Goal: Navigation & Orientation: Find specific page/section

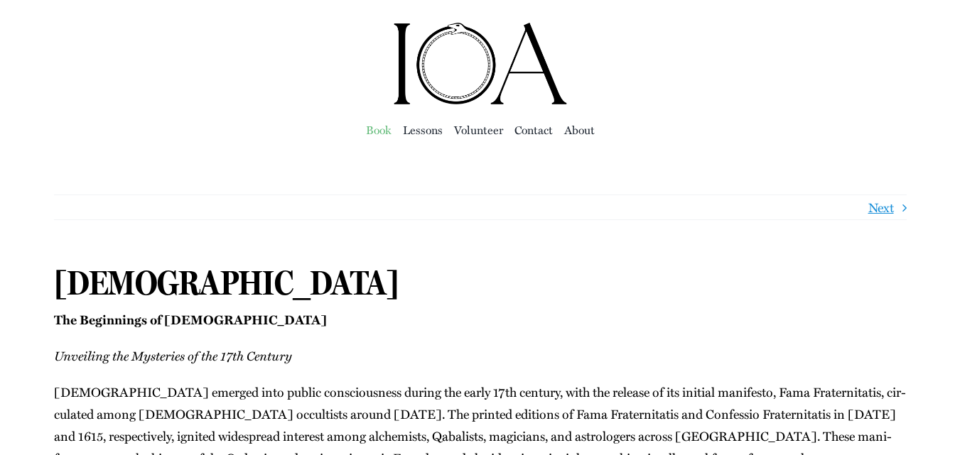
click at [373, 130] on span "Book" at bounding box center [379, 130] width 26 height 20
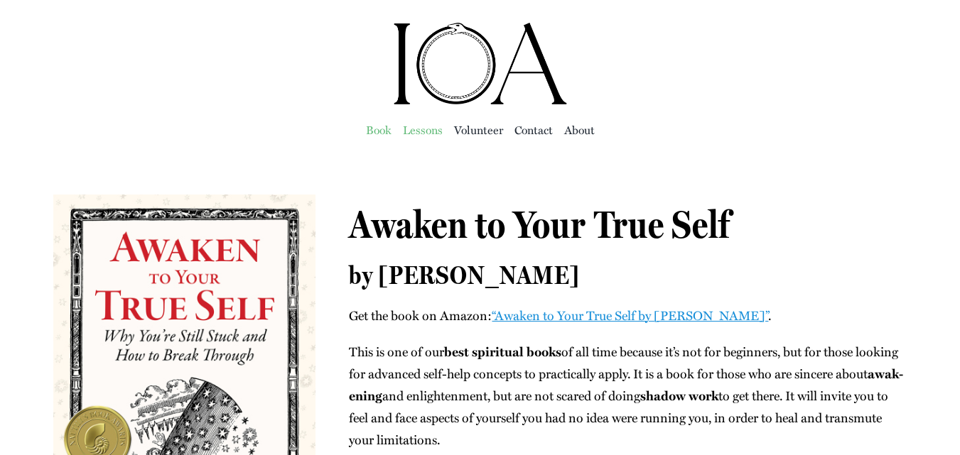
click at [428, 127] on span "Lessons" at bounding box center [423, 130] width 40 height 20
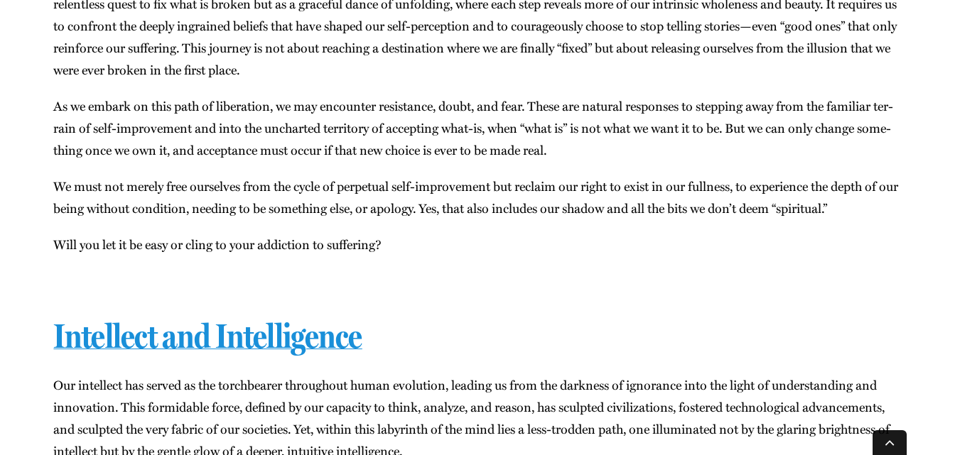
scroll to position [4755, 0]
